Goal: Task Accomplishment & Management: Manage account settings

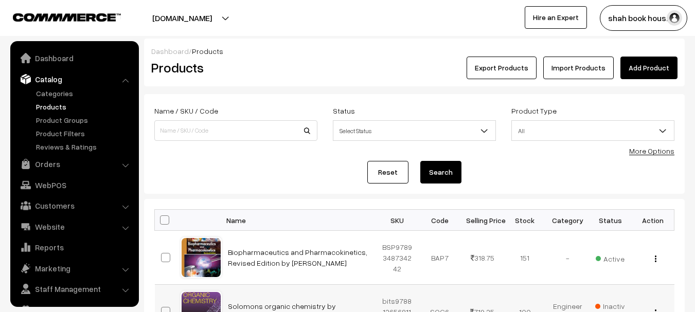
scroll to position [22, 0]
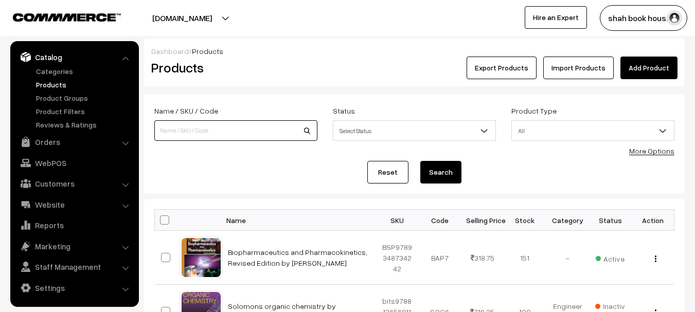
click at [178, 134] on input at bounding box center [235, 130] width 163 height 21
paste input "9789391910877"
type input "9789391910877"
click at [421, 161] on button "Search" at bounding box center [441, 172] width 41 height 23
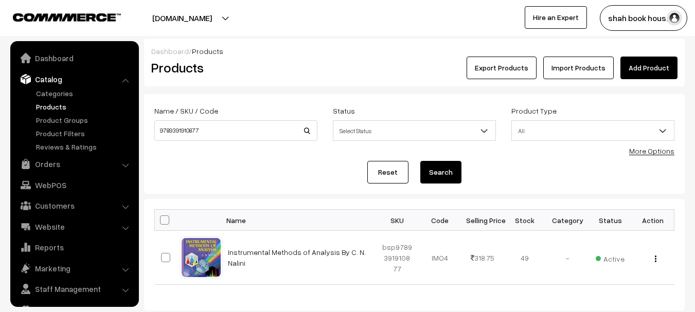
scroll to position [22, 0]
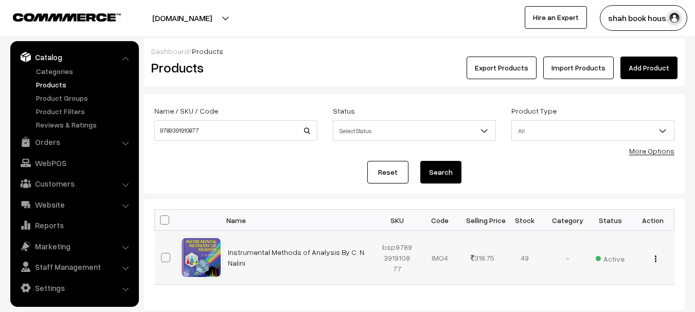
click at [654, 259] on div "View Edit Delete" at bounding box center [653, 258] width 30 height 11
click at [656, 259] on img "button" at bounding box center [656, 259] width 2 height 7
click at [618, 290] on link "Edit" at bounding box center [610, 296] width 88 height 23
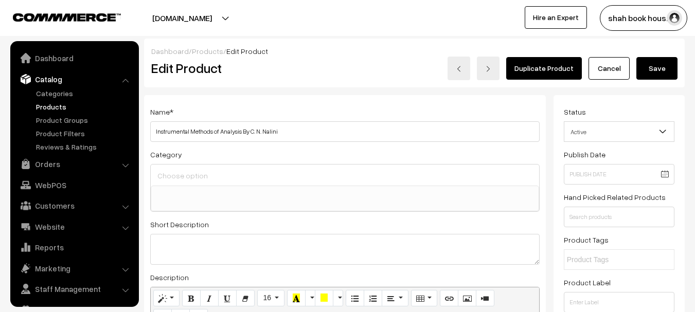
select select
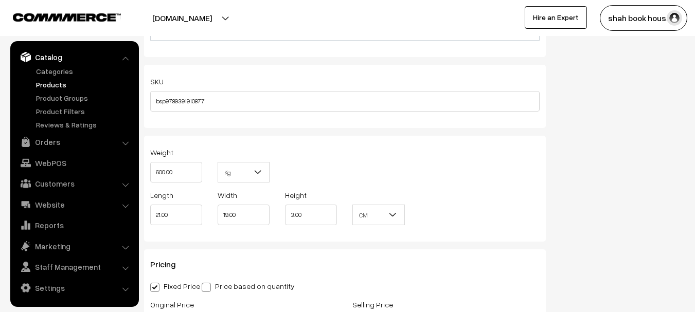
scroll to position [875, 0]
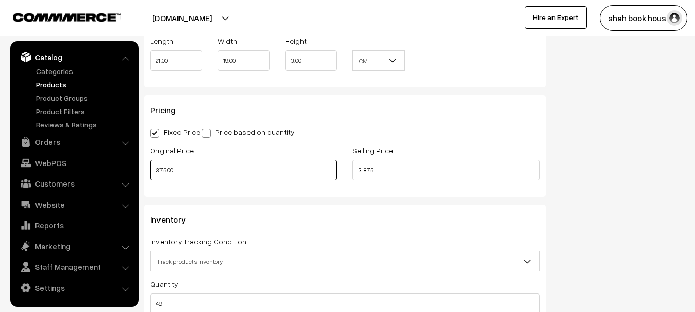
click at [163, 172] on input "375.00" at bounding box center [243, 170] width 187 height 21
type input "395.00"
drag, startPoint x: 392, startPoint y: 171, endPoint x: 348, endPoint y: 172, distance: 43.8
click at [348, 172] on div "Selling Price 318.75" at bounding box center [446, 165] width 202 height 43
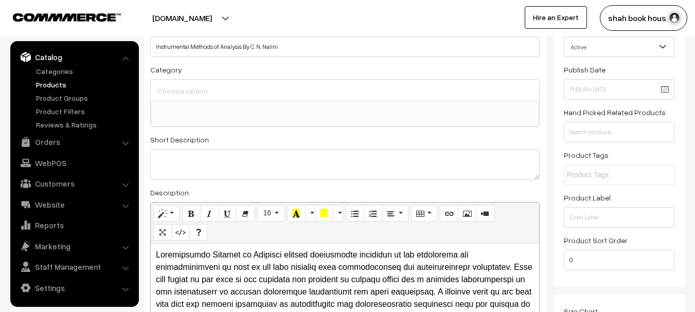
scroll to position [0, 0]
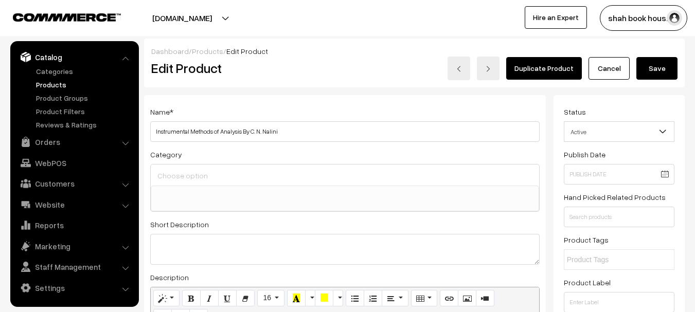
type input "335.75"
click at [664, 60] on button "Save" at bounding box center [657, 68] width 41 height 23
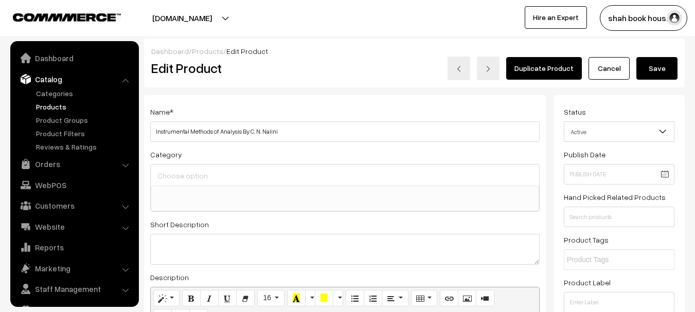
select select
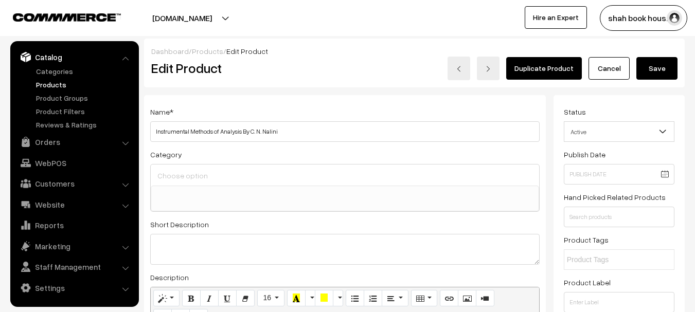
click at [658, 68] on button "Save" at bounding box center [657, 68] width 41 height 23
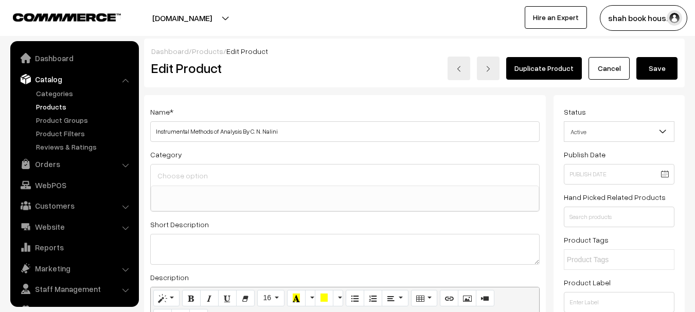
select select
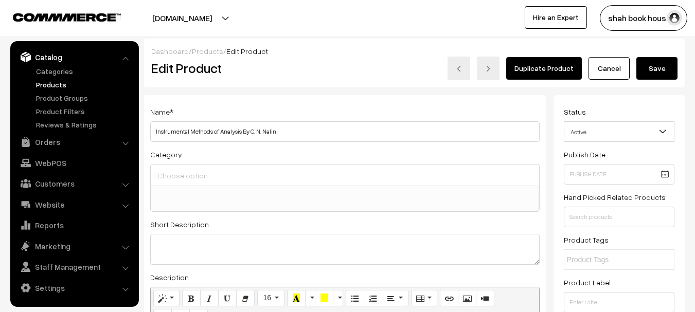
click at [44, 84] on link "Products" at bounding box center [84, 84] width 102 height 11
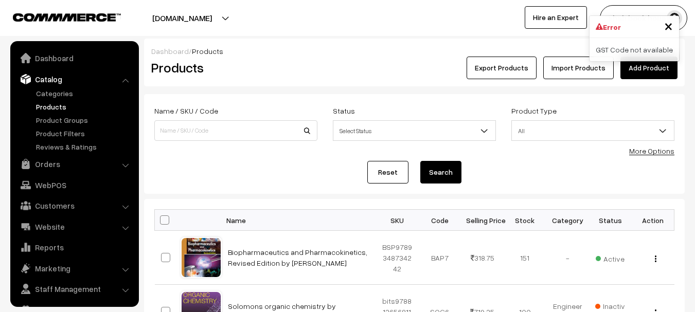
scroll to position [22, 0]
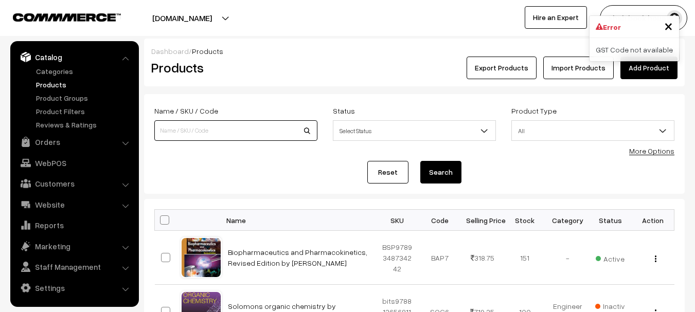
click at [194, 130] on input at bounding box center [235, 130] width 163 height 21
paste input "9789391910877"
type input "9789391910877"
click at [421, 161] on button "Search" at bounding box center [441, 172] width 41 height 23
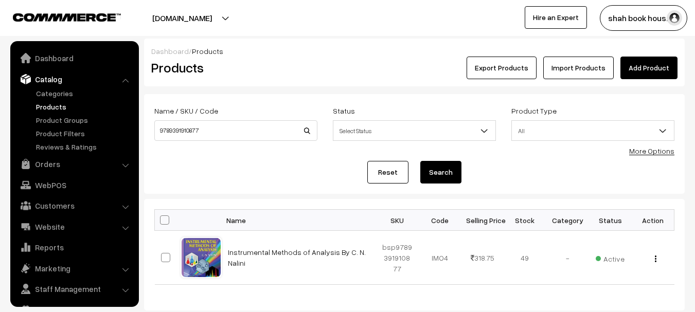
scroll to position [22, 0]
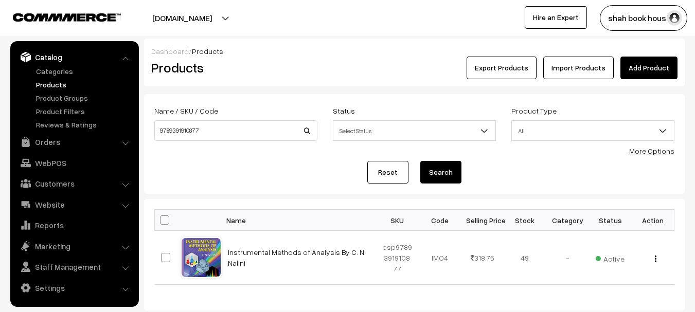
click at [237, 171] on div "Reset Search" at bounding box center [414, 172] width 520 height 23
click at [286, 63] on h2 "Products" at bounding box center [233, 68] width 165 height 16
click at [663, 23] on button "shah book hous…" at bounding box center [644, 18] width 88 height 26
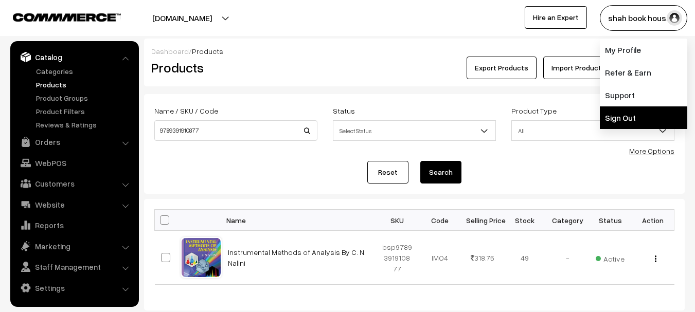
click at [633, 116] on link "Sign Out" at bounding box center [644, 118] width 88 height 23
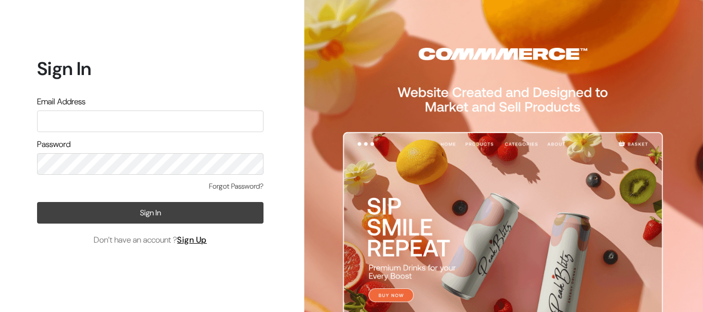
type input "[EMAIL_ADDRESS][DOMAIN_NAME]"
click at [177, 213] on button "Sign In" at bounding box center [150, 213] width 227 height 22
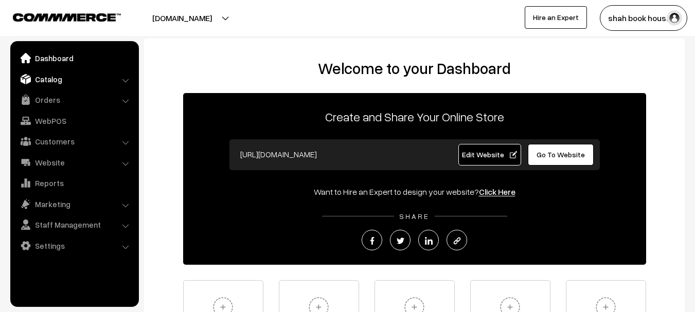
click at [55, 76] on link "Catalog" at bounding box center [74, 79] width 123 height 19
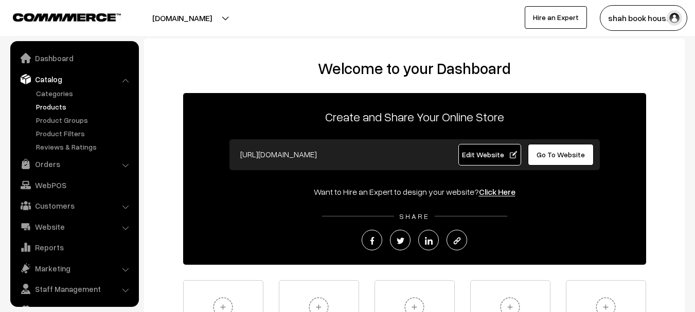
click at [49, 109] on link "Products" at bounding box center [84, 106] width 102 height 11
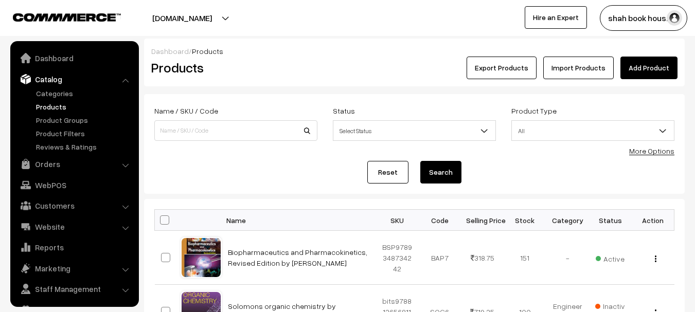
scroll to position [22, 0]
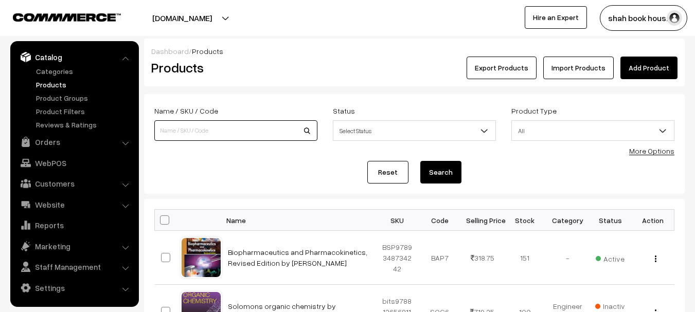
click at [223, 130] on input at bounding box center [235, 130] width 163 height 21
paste input "9789391910877"
type input "9789391910877"
click at [421, 161] on button "Search" at bounding box center [441, 172] width 41 height 23
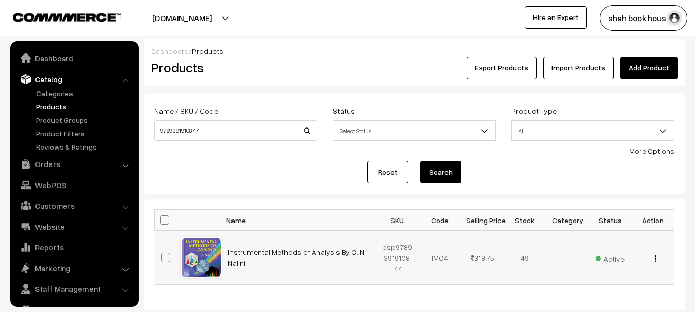
scroll to position [22, 0]
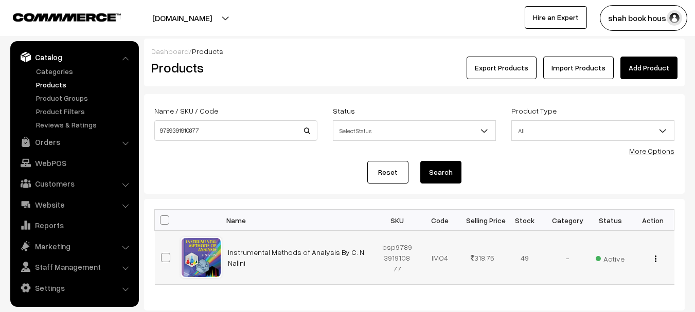
click at [655, 260] on img "button" at bounding box center [656, 259] width 2 height 7
click at [606, 300] on link "Edit" at bounding box center [610, 296] width 88 height 23
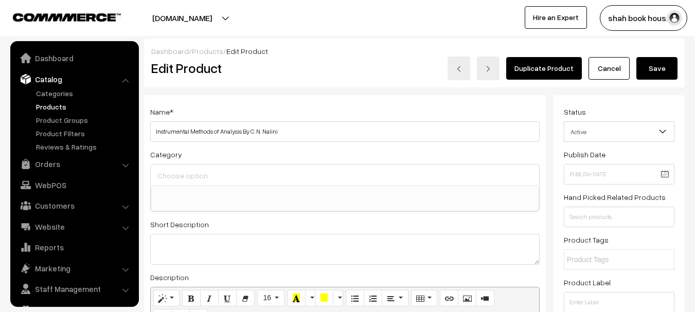
select select
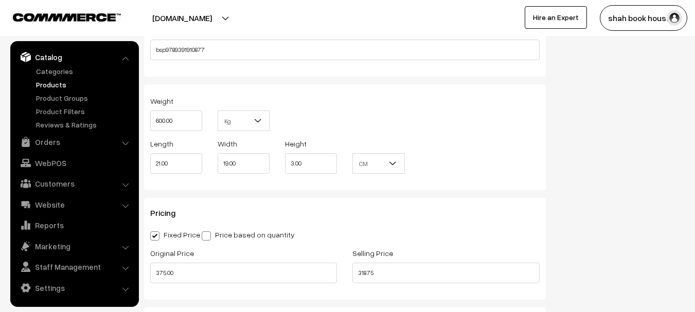
scroll to position [875, 0]
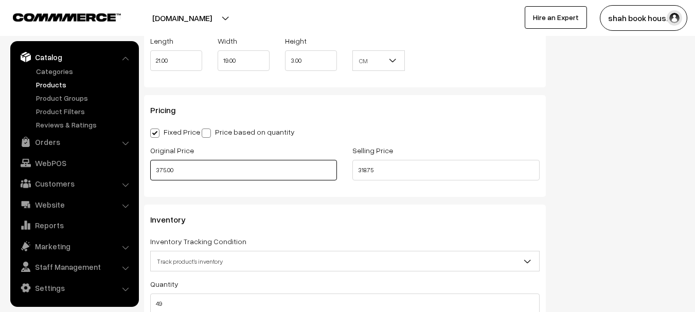
click at [161, 175] on input "375.00" at bounding box center [243, 170] width 187 height 21
type input "395.00"
drag, startPoint x: 378, startPoint y: 167, endPoint x: 328, endPoint y: 166, distance: 50.5
click at [328, 166] on div "Original Price 395.00 Selling Price 318.75" at bounding box center [345, 165] width 405 height 43
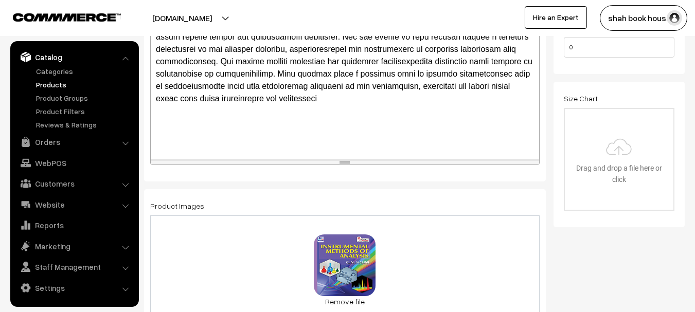
scroll to position [0, 0]
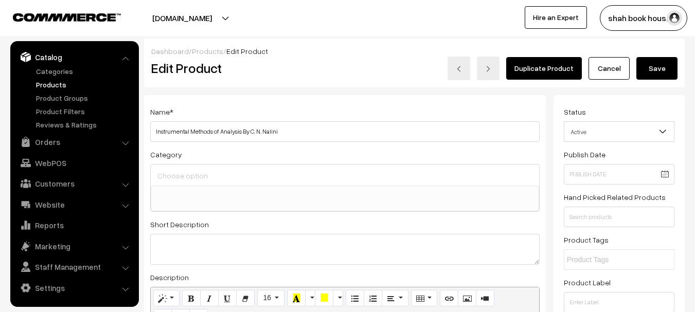
type input "335.75"
click at [649, 67] on button "Save" at bounding box center [657, 68] width 41 height 23
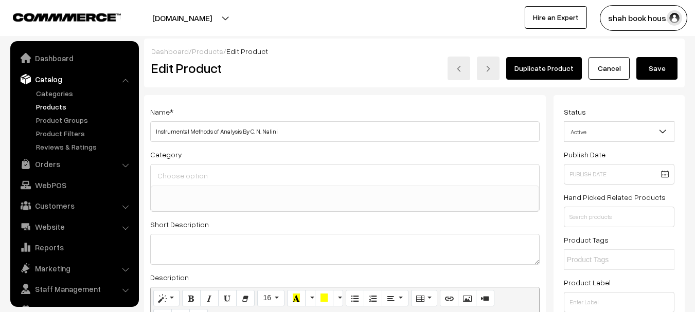
select select
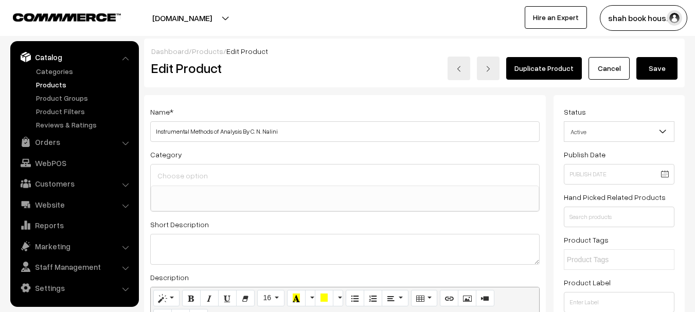
click at [653, 62] on button "Save" at bounding box center [657, 68] width 41 height 23
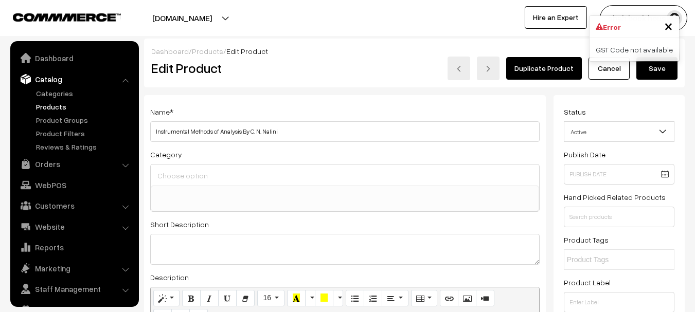
select select
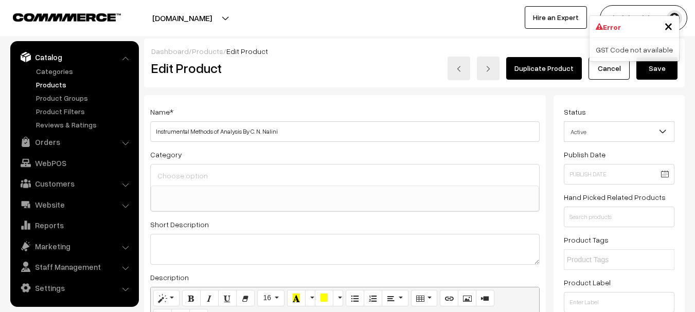
click at [329, 65] on h2 "Edit Product" at bounding box center [256, 68] width 211 height 16
